Goal: Share content: Share content

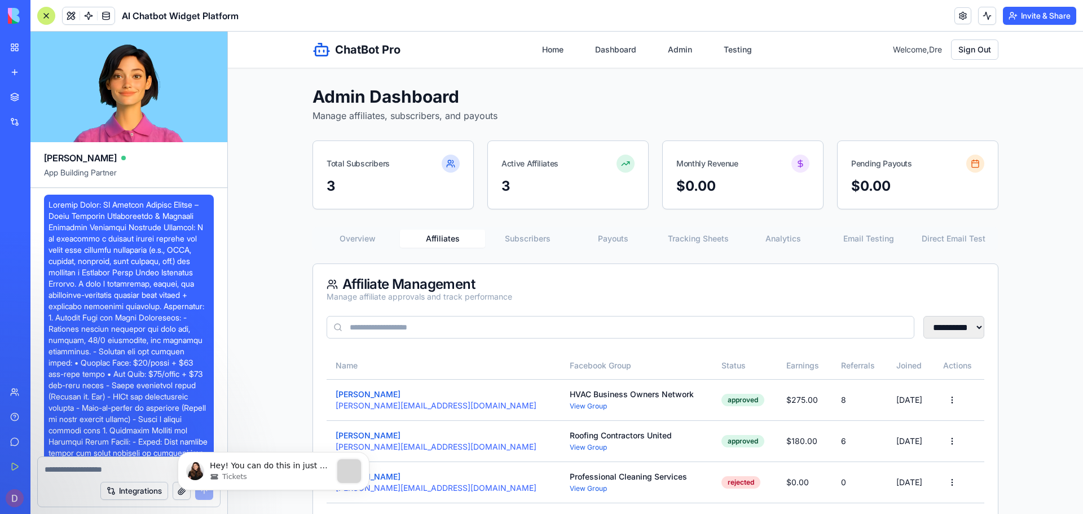
scroll to position [55232, 0]
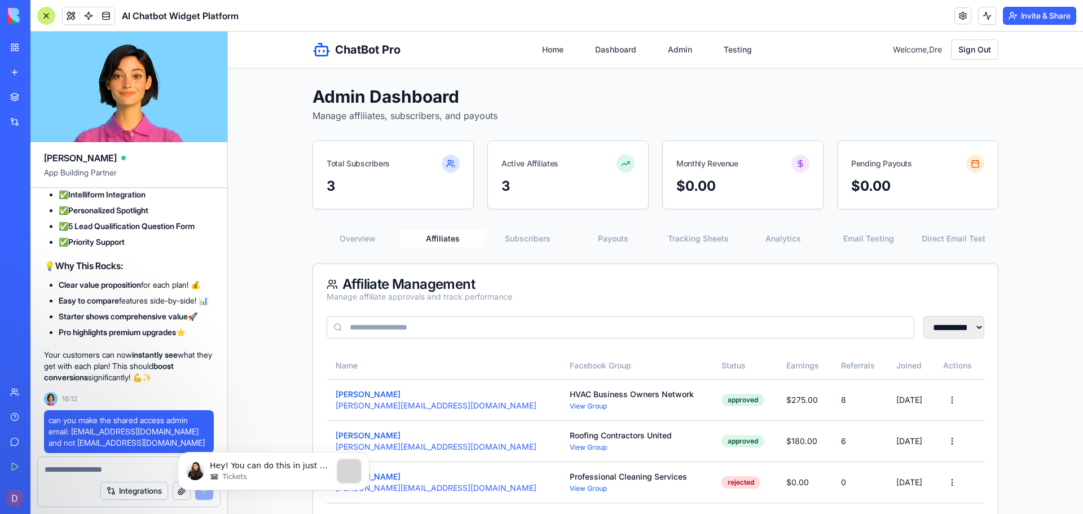
click at [1053, 14] on button "Invite & Share" at bounding box center [1039, 16] width 73 height 18
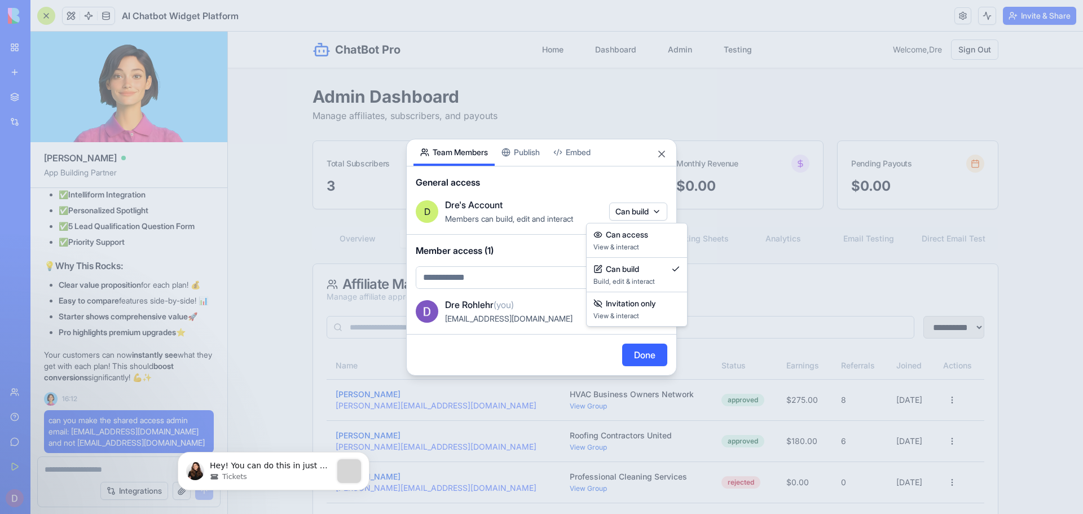
click at [624, 208] on body "BETA My Workspace New app Marketplace Integrations Recent AI Chatbot Widget Pla…" at bounding box center [541, 257] width 1083 height 514
click at [633, 314] on button "Can build" at bounding box center [638, 311] width 58 height 18
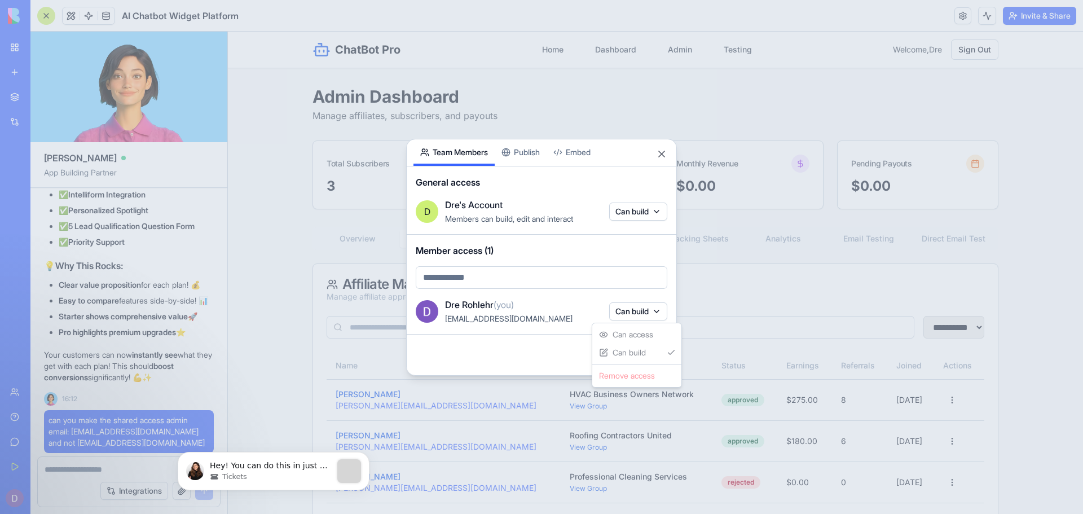
click at [633, 314] on div at bounding box center [541, 257] width 1083 height 514
click at [627, 355] on button "Done" at bounding box center [644, 355] width 45 height 23
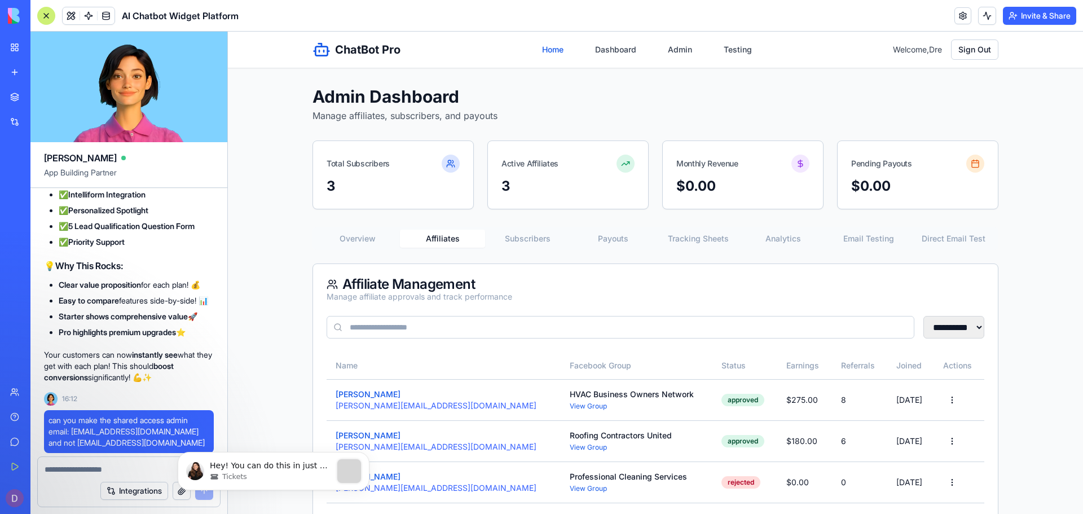
click at [544, 41] on link "Home" at bounding box center [552, 49] width 35 height 20
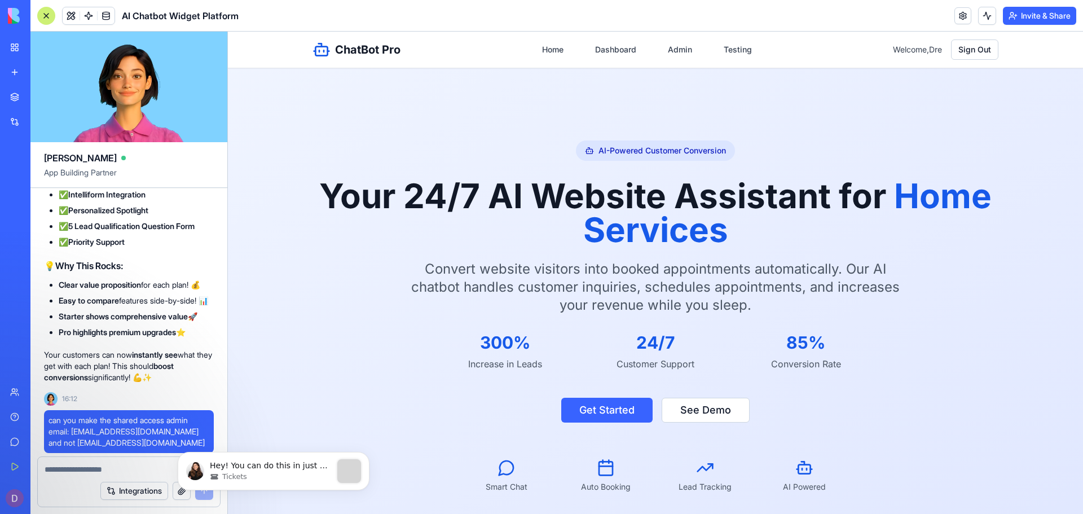
click at [1017, 18] on button "Invite & Share" at bounding box center [1039, 16] width 73 height 18
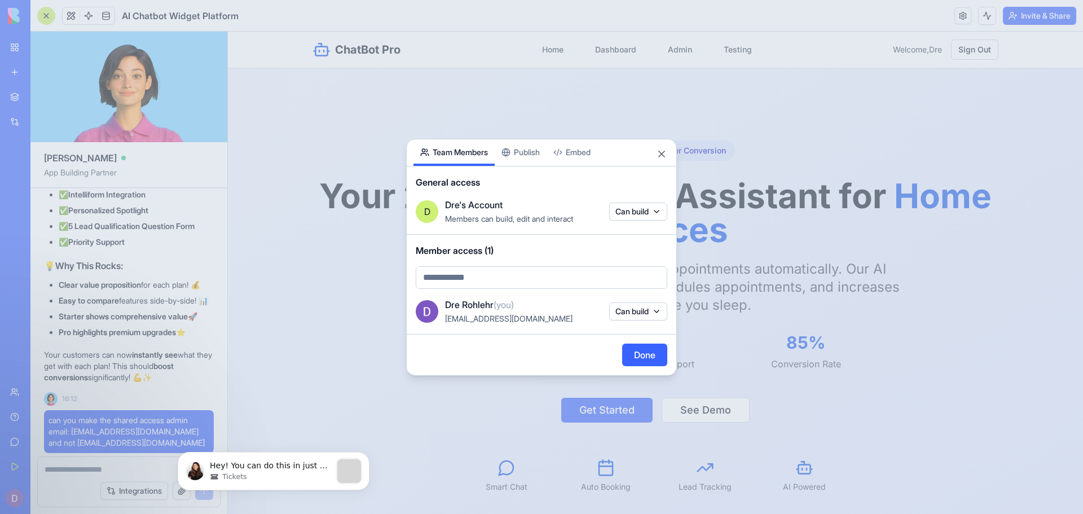
click at [531, 151] on div "Share App Team Members Publish Embed General access D Dre's Account Members can…" at bounding box center [541, 257] width 271 height 237
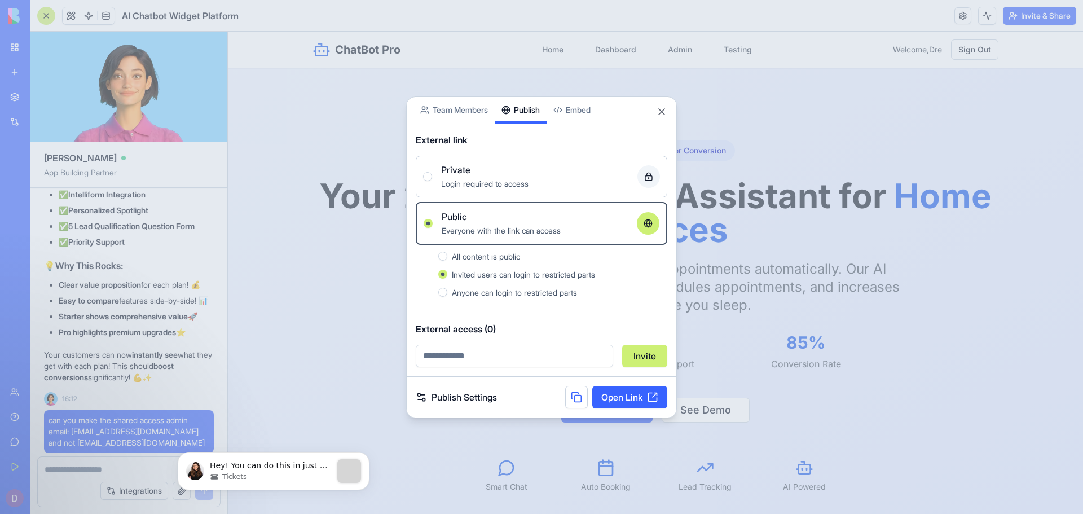
click at [491, 258] on span "All content is public" at bounding box center [486, 257] width 68 height 10
click at [447, 258] on button "All content is public" at bounding box center [442, 256] width 9 height 9
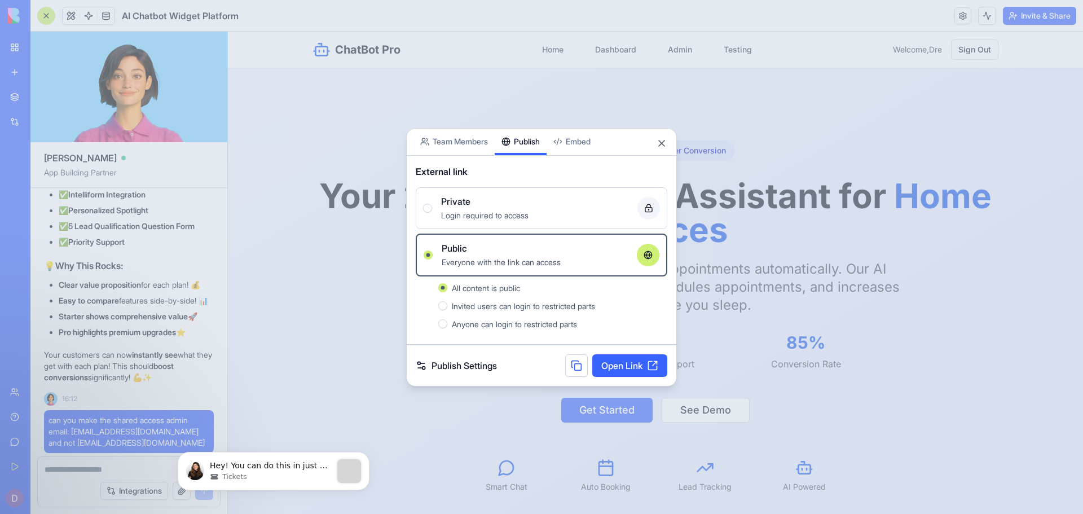
click at [492, 260] on span "Everyone with the link can access" at bounding box center [501, 262] width 119 height 10
click at [433, 260] on button "Public Everyone with the link can access" at bounding box center [428, 255] width 9 height 9
click at [644, 261] on div at bounding box center [648, 255] width 23 height 23
click at [433, 260] on button "Public Everyone with the link can access" at bounding box center [428, 255] width 9 height 9
click at [620, 367] on link "Open Link" at bounding box center [629, 365] width 75 height 23
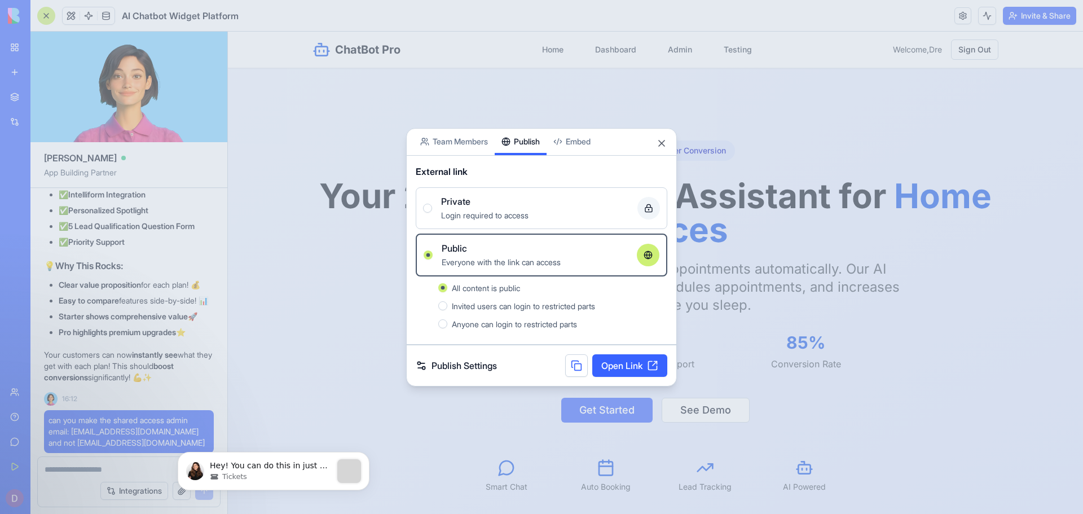
click at [466, 310] on span "Invited users can login to restricted parts" at bounding box center [523, 306] width 143 height 10
click at [447, 310] on button "Invited users can login to restricted parts" at bounding box center [442, 305] width 9 height 9
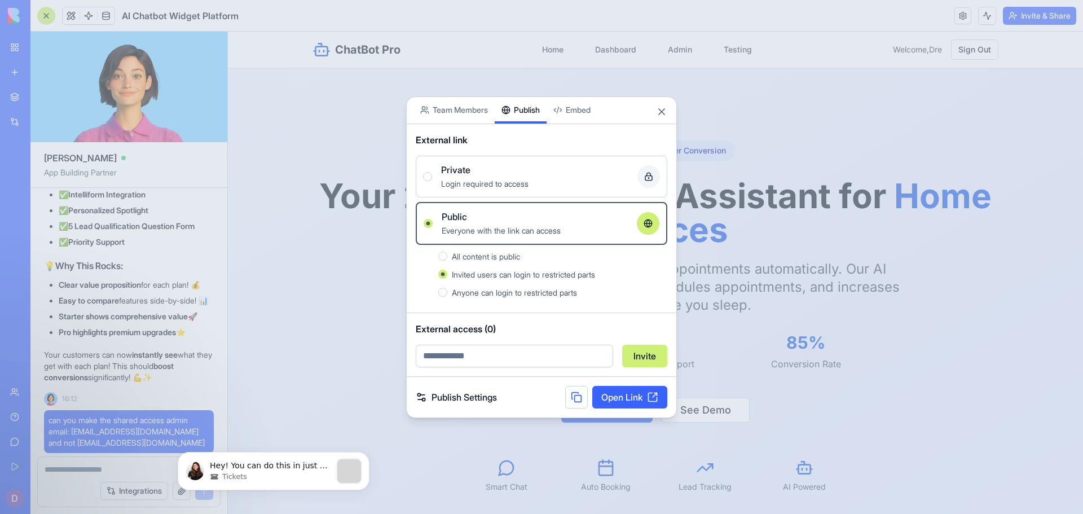
click at [559, 153] on div "External link Private Login required to access Public Everyone with the link ca…" at bounding box center [542, 218] width 270 height 189
click at [549, 168] on div "Private" at bounding box center [534, 170] width 187 height 14
click at [432, 172] on button "Private Login required to access" at bounding box center [427, 176] width 9 height 9
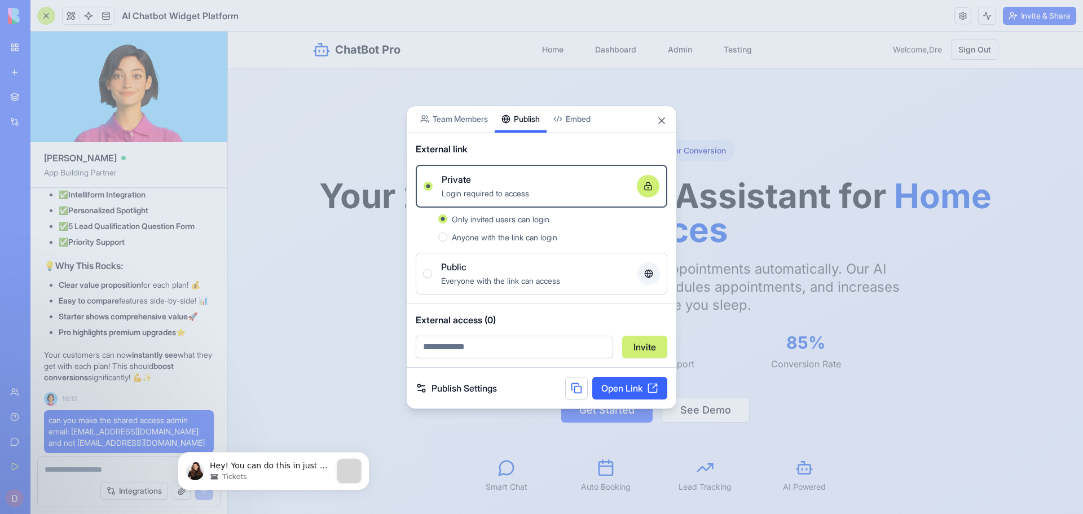
click at [535, 306] on div "External access (0) Invite" at bounding box center [542, 335] width 270 height 63
click at [661, 122] on button "Close" at bounding box center [661, 120] width 11 height 11
